Goal: Information Seeking & Learning: Find specific page/section

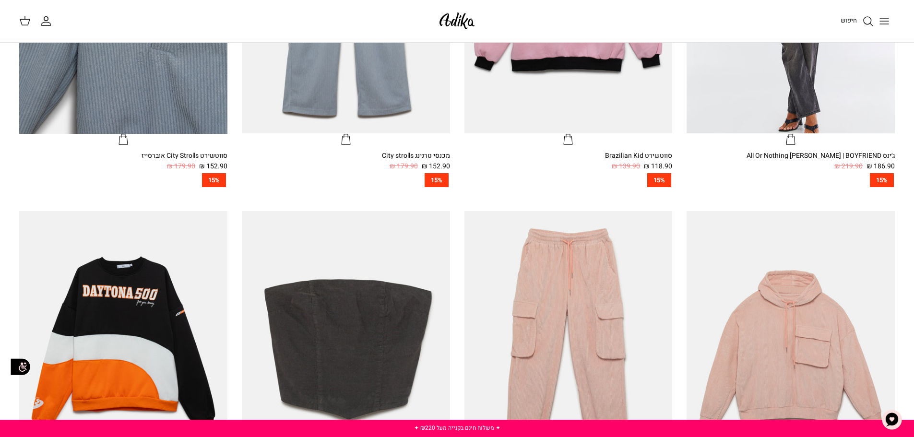
scroll to position [384, 0]
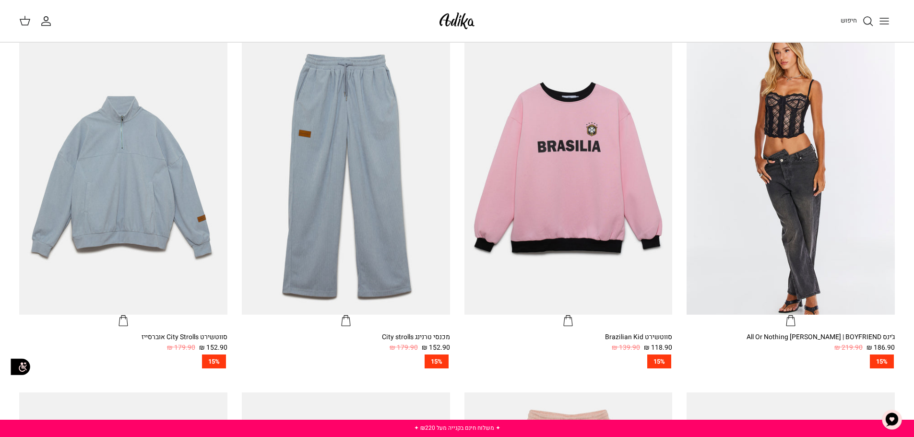
click at [859, 20] on link "חיפוש" at bounding box center [857, 21] width 33 height 12
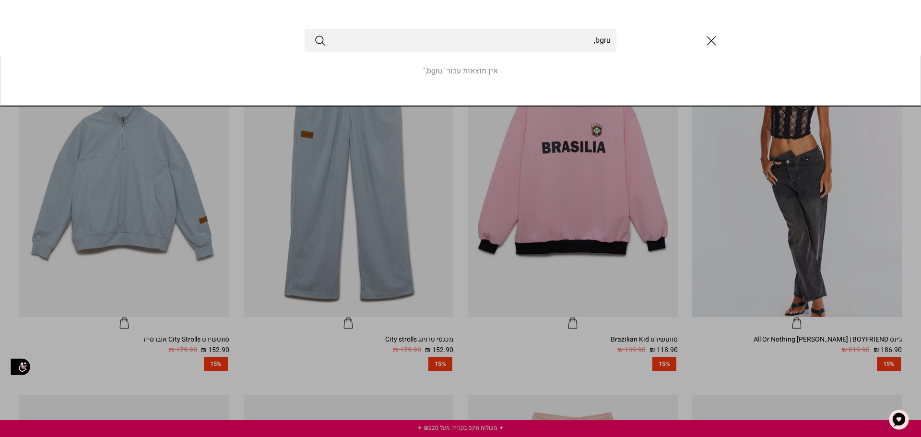
type input "bgru,"
click at [314, 34] on button "Submit" at bounding box center [320, 40] width 12 height 12
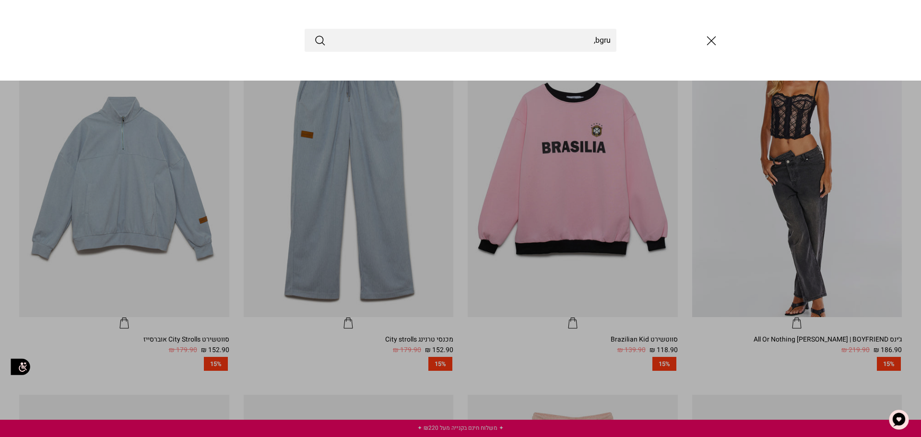
click at [815, 371] on link "Toggle menu" at bounding box center [460, 218] width 921 height 437
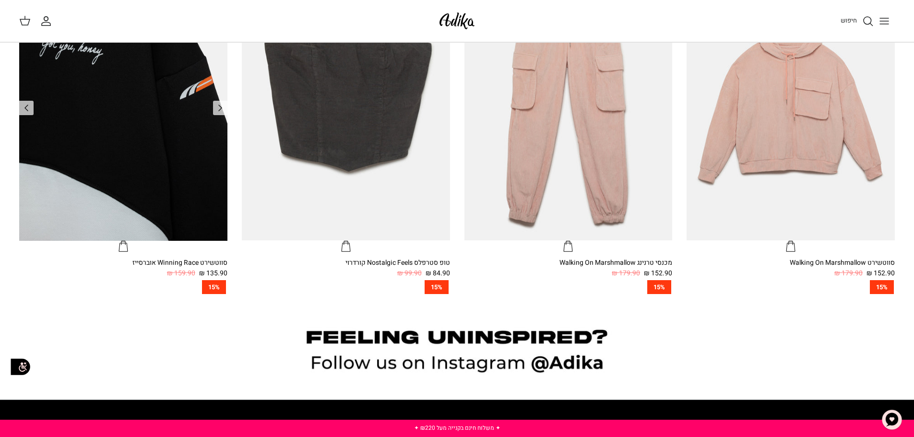
scroll to position [960, 0]
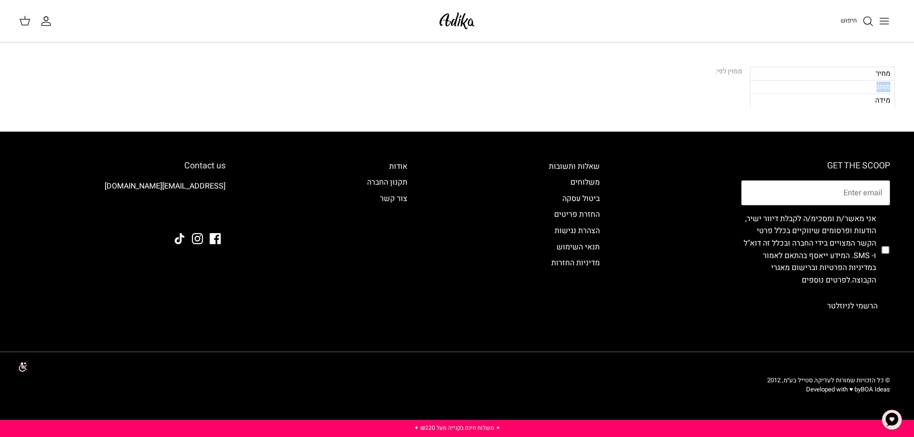
click at [801, 79] on div "מסננים שנבחרו: מחיר מותג מידה" at bounding box center [820, 87] width 149 height 41
click at [801, 79] on div "מחיר" at bounding box center [822, 73] width 145 height 13
click at [853, 24] on span "חיפוש" at bounding box center [849, 20] width 16 height 9
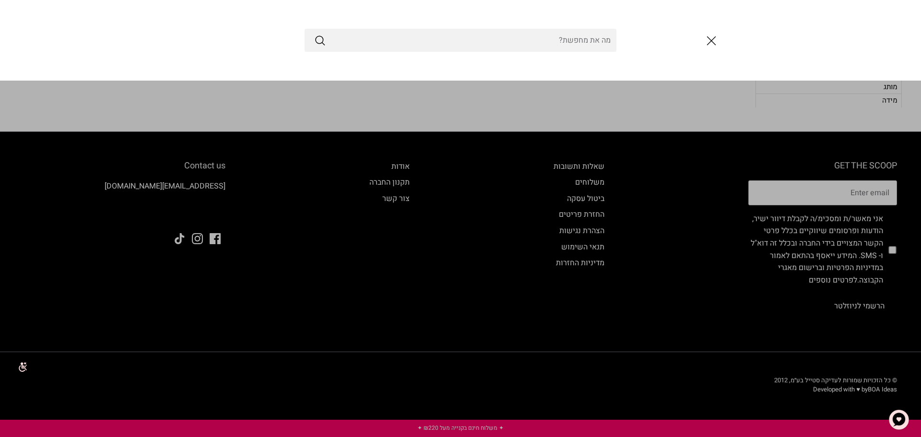
click at [609, 45] on input "Search Store" at bounding box center [461, 40] width 312 height 23
type input "נערות"
click at [314, 34] on button "Submit" at bounding box center [320, 40] width 12 height 12
